Goal: Task Accomplishment & Management: Manage account settings

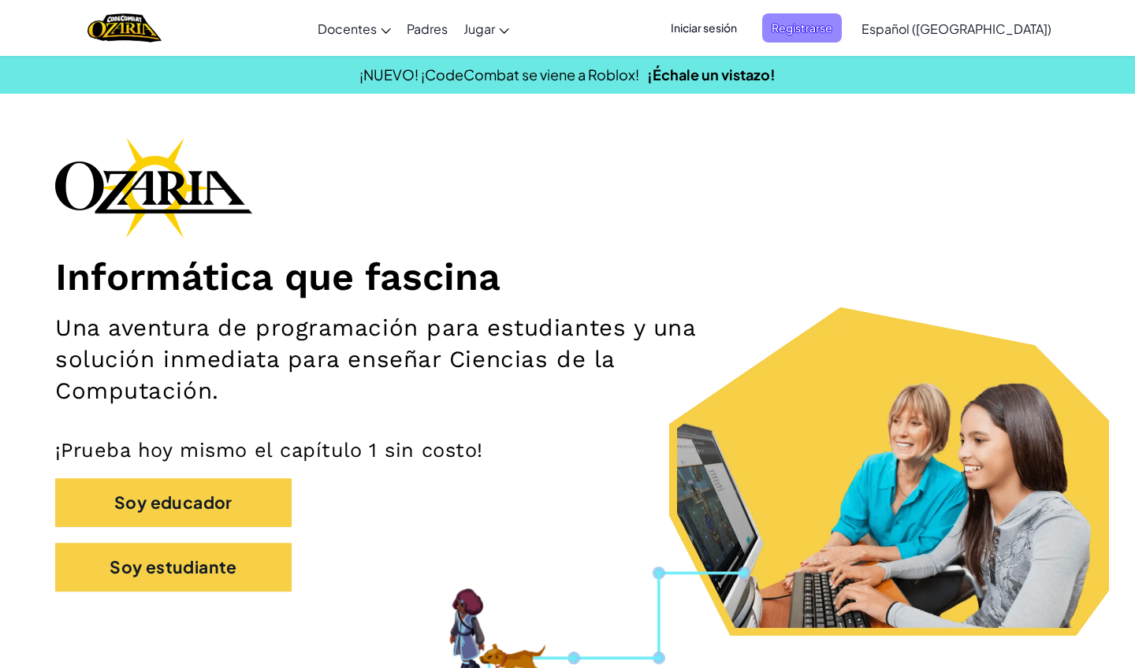
click at [804, 28] on span "Registrarse" at bounding box center [802, 27] width 80 height 29
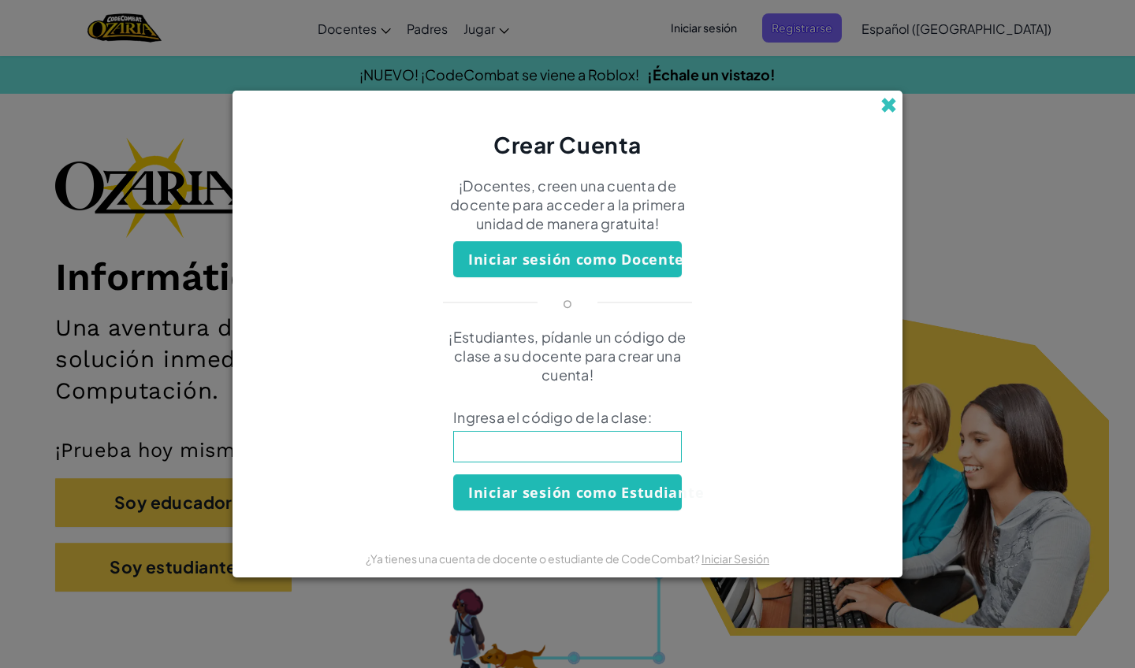
click at [891, 110] on span at bounding box center [888, 105] width 17 height 17
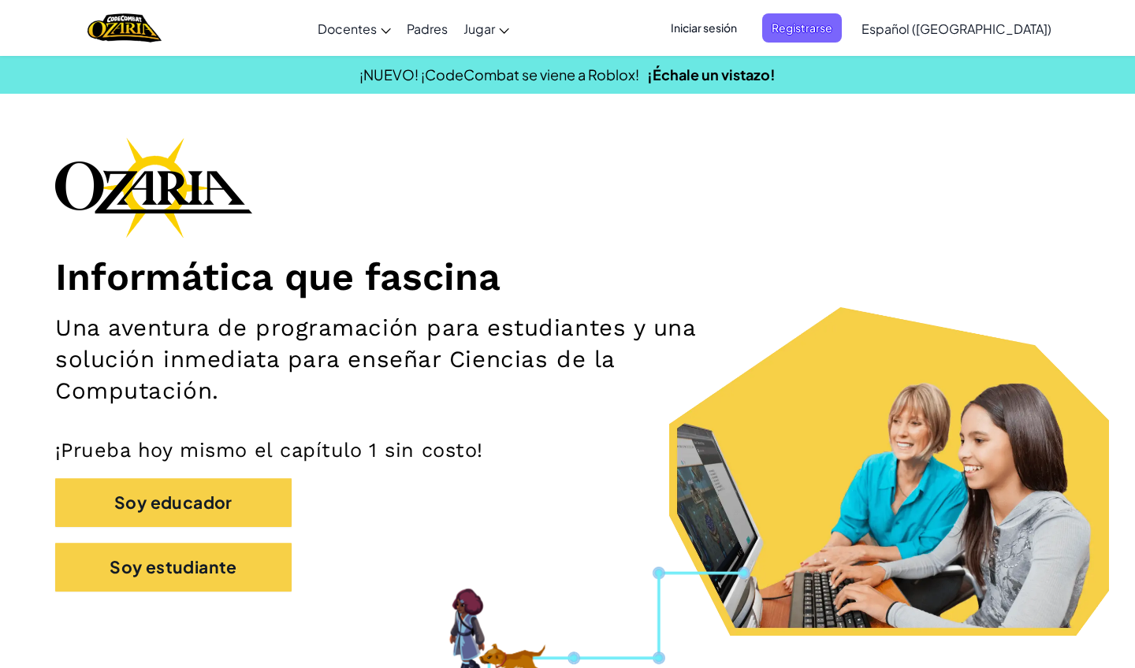
click at [746, 22] on span "Iniciar sesión" at bounding box center [703, 27] width 85 height 29
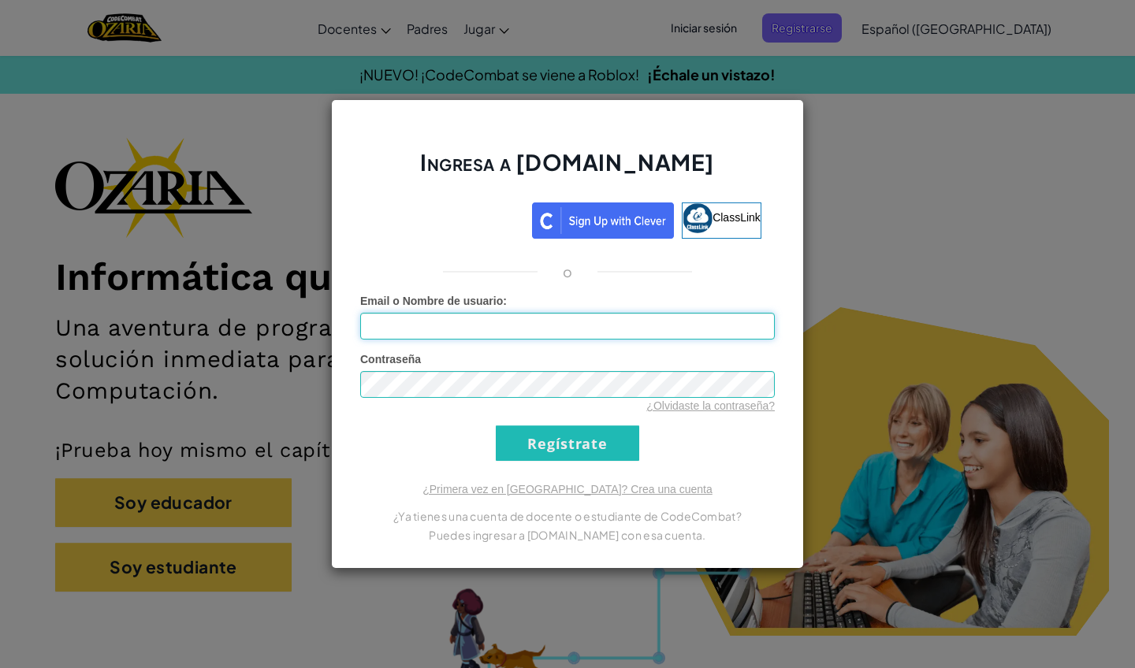
type input "S"
type input "A"
type input "[EMAIL_ADDRESS][DOMAIN_NAME]"
click at [742, 359] on div "Contraseña ¿Olvidaste la contraseña?" at bounding box center [567, 382] width 414 height 62
click at [551, 449] on input "Regístrate" at bounding box center [567, 442] width 143 height 35
